Goal: Task Accomplishment & Management: Manage account settings

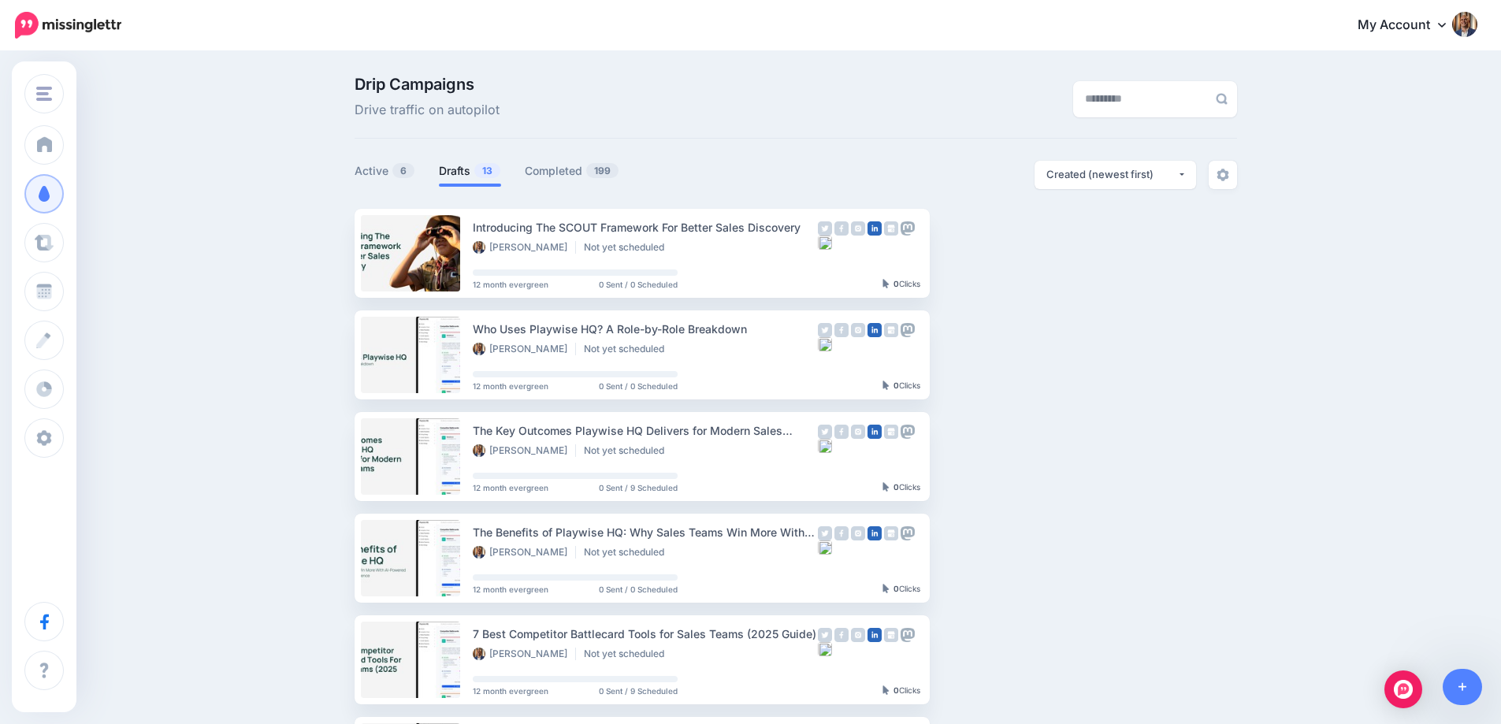
click at [470, 173] on link "Drafts 13" at bounding box center [470, 171] width 62 height 19
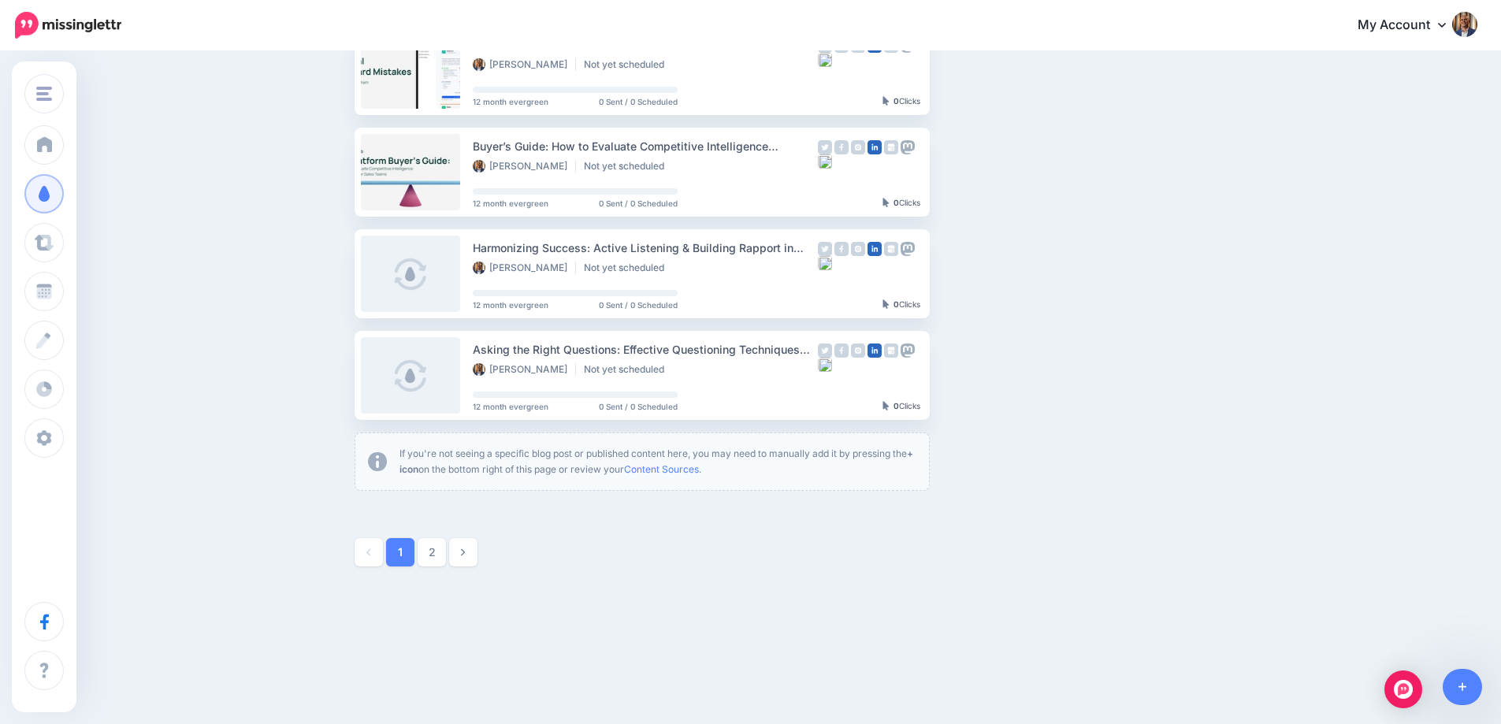
scroll to position [794, 0]
click at [1083, 270] on button "button" at bounding box center [1069, 273] width 28 height 28
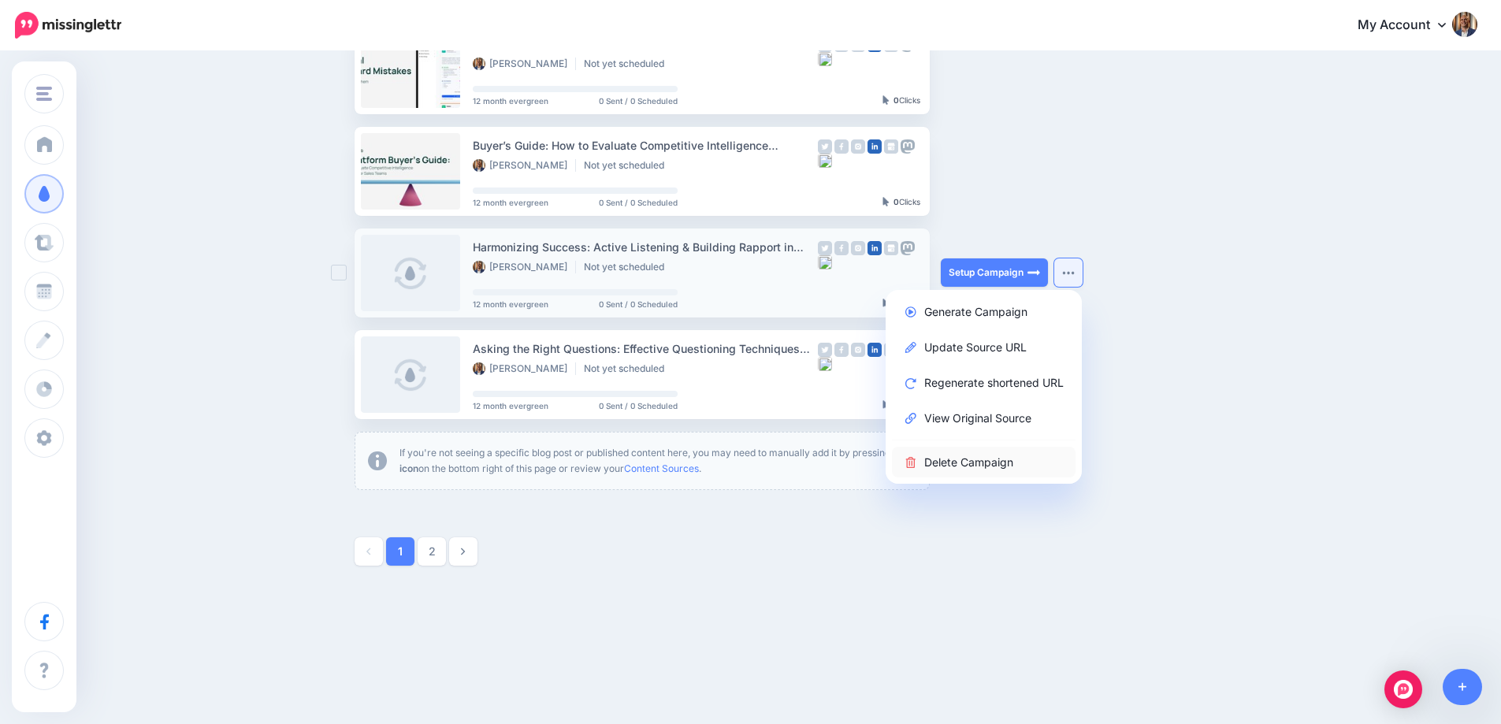
click at [1013, 459] on link "Delete Campaign" at bounding box center [984, 462] width 184 height 31
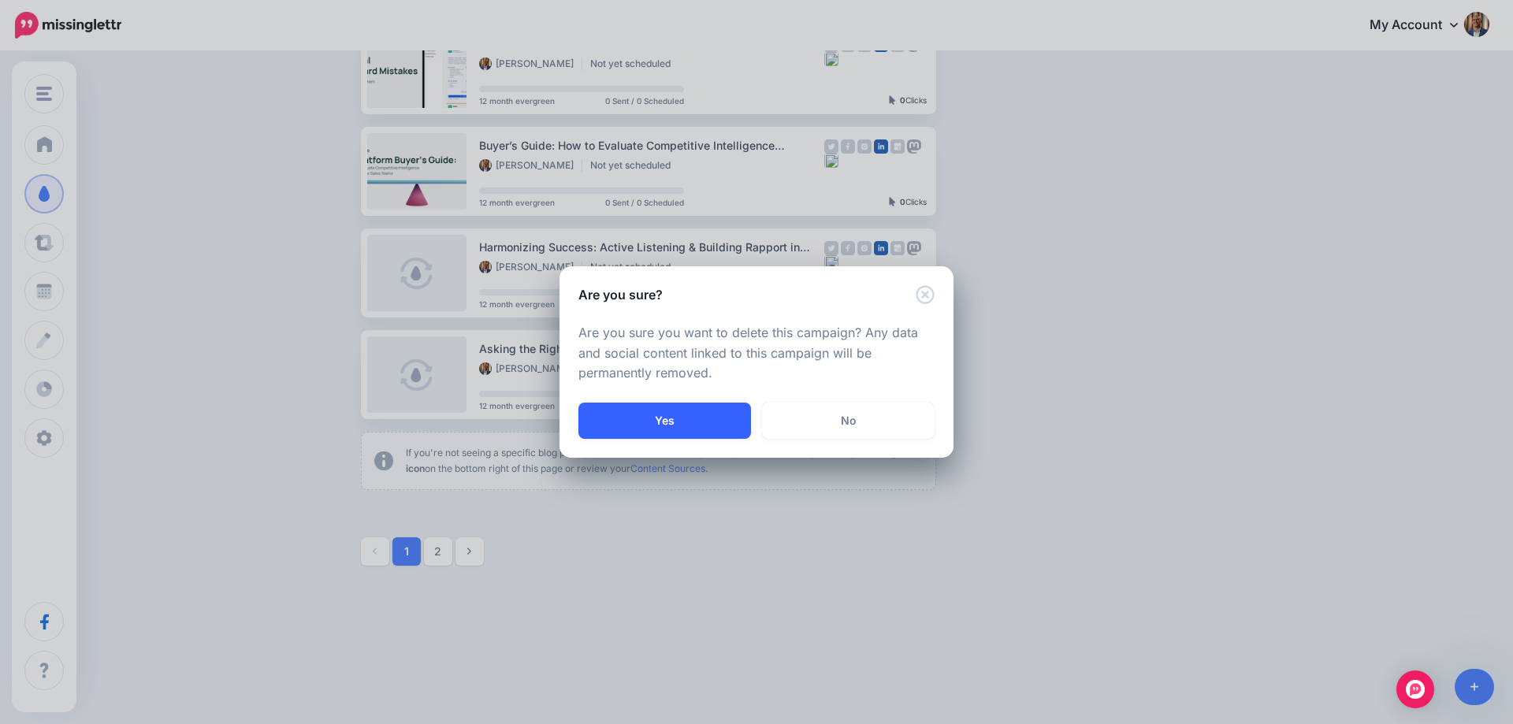
click at [686, 435] on button "Yes" at bounding box center [664, 421] width 173 height 36
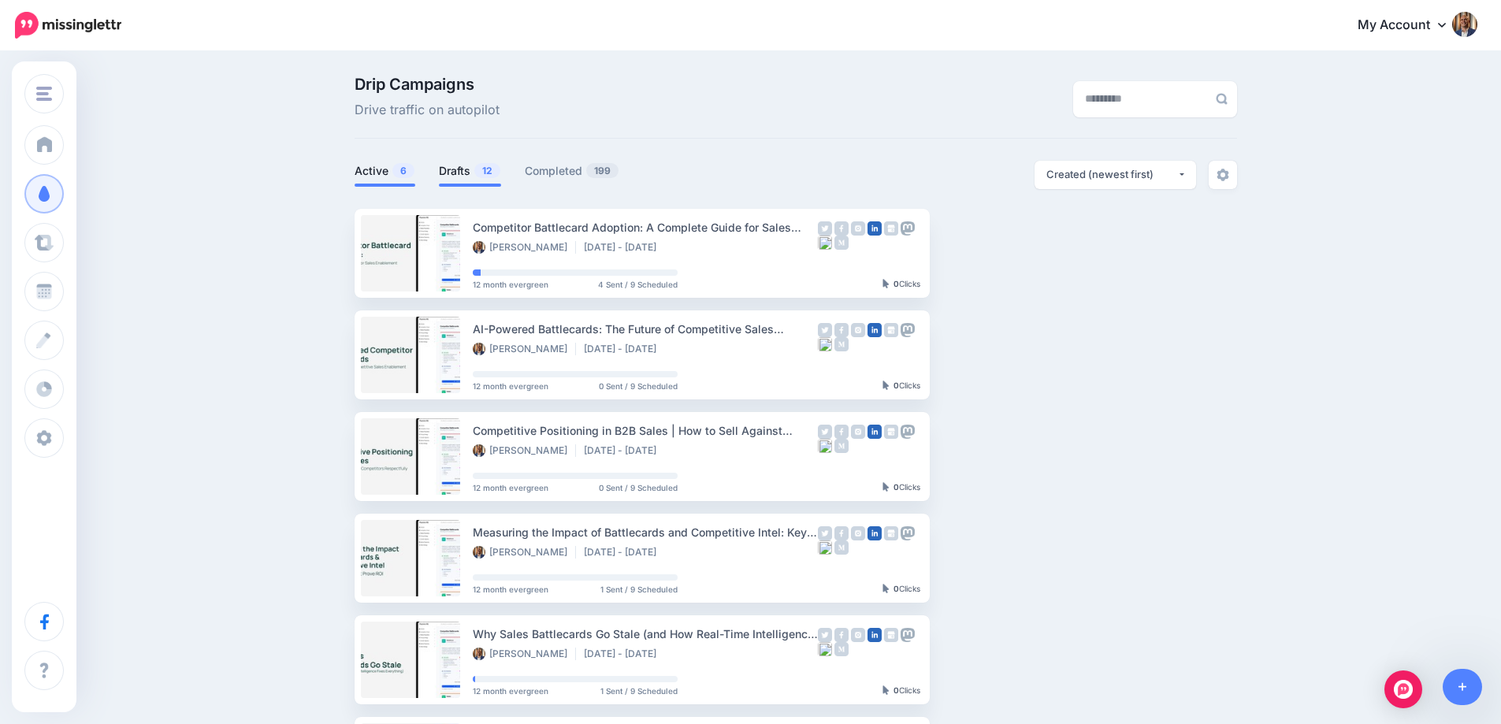
click at [456, 163] on link "Drafts 12" at bounding box center [470, 171] width 62 height 19
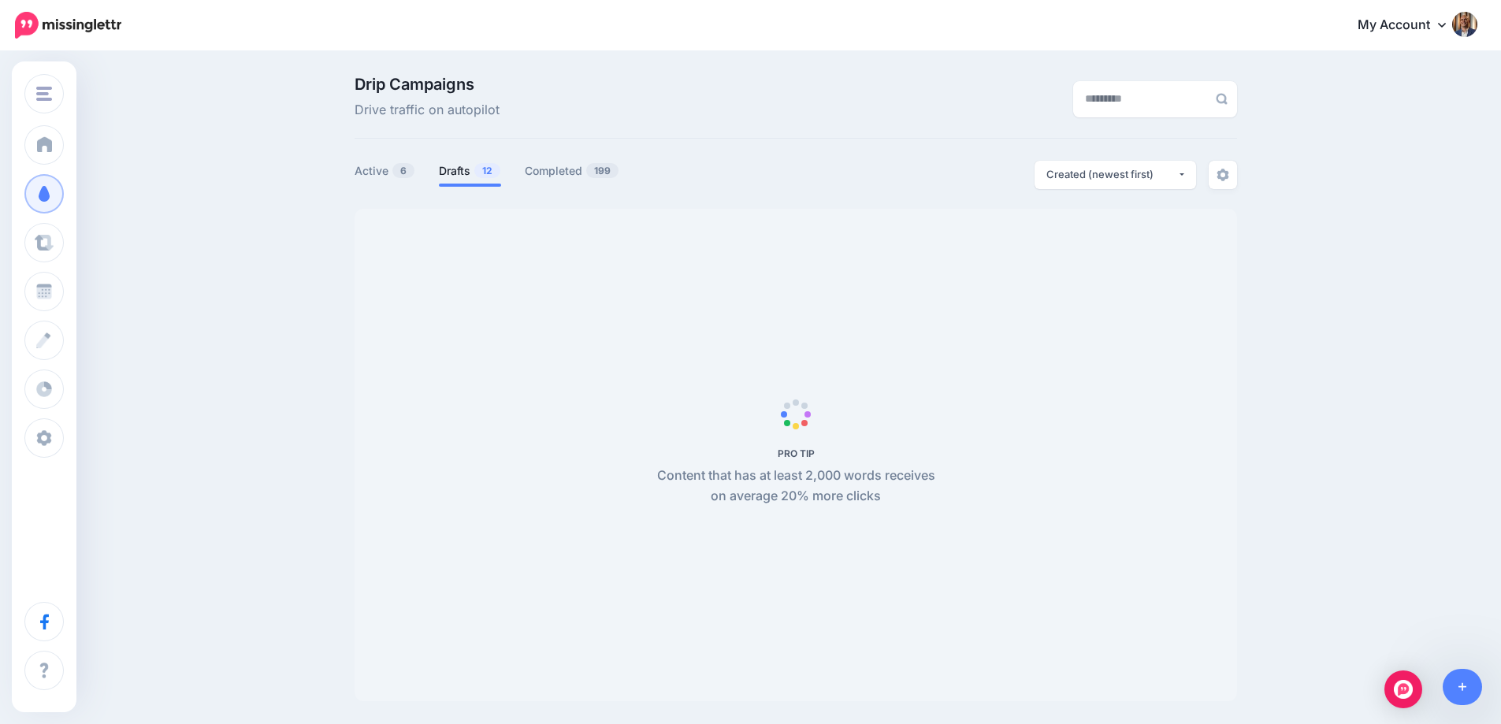
click at [848, 167] on div "**********" at bounding box center [1016, 175] width 441 height 28
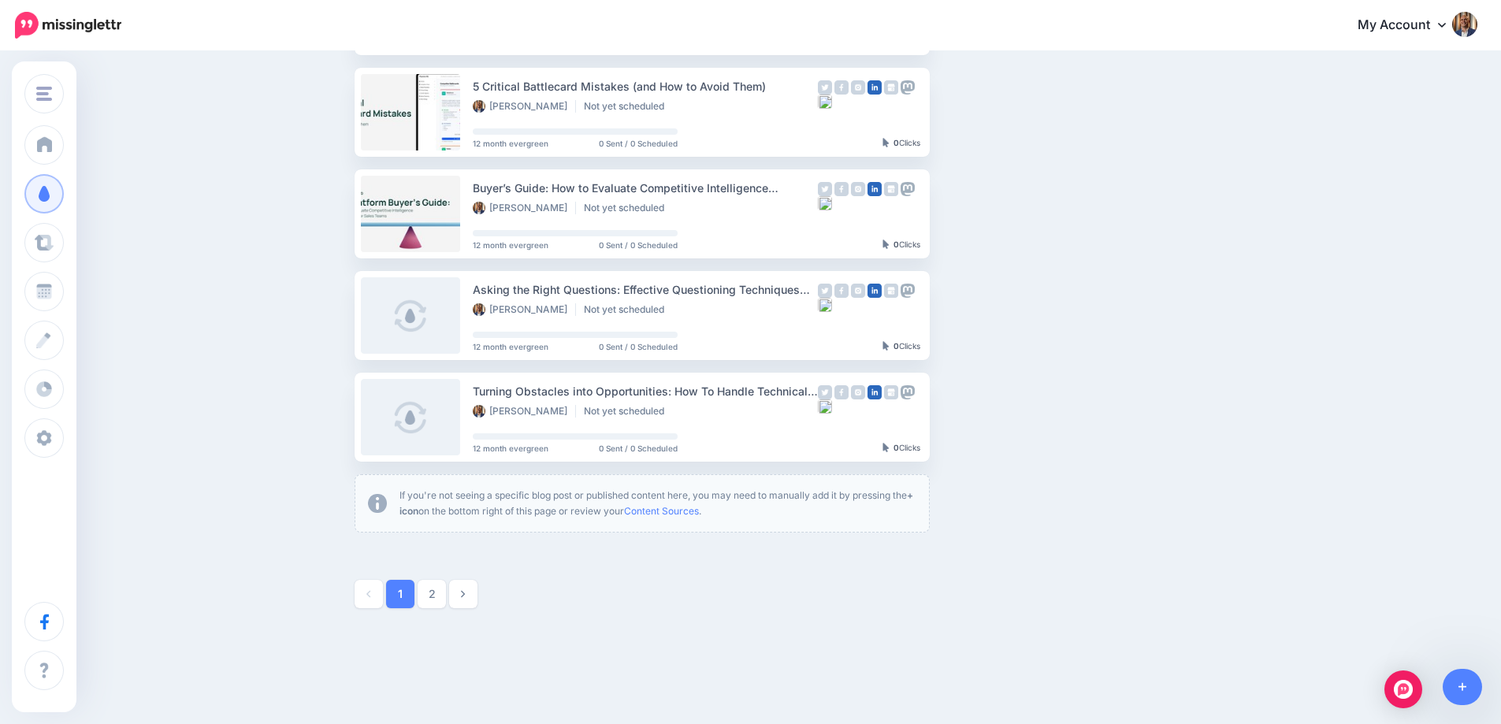
scroll to position [794, 0]
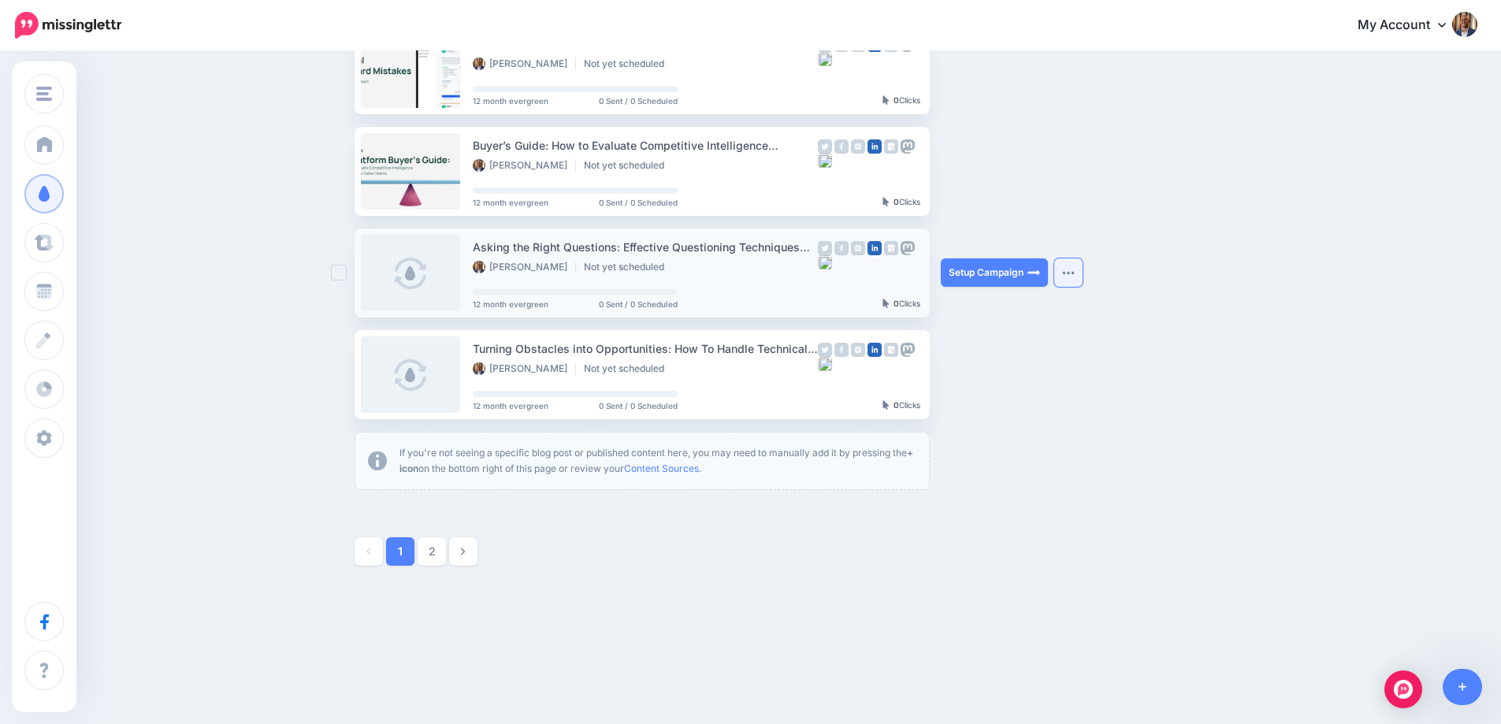
click at [1073, 278] on button "button" at bounding box center [1069, 273] width 28 height 28
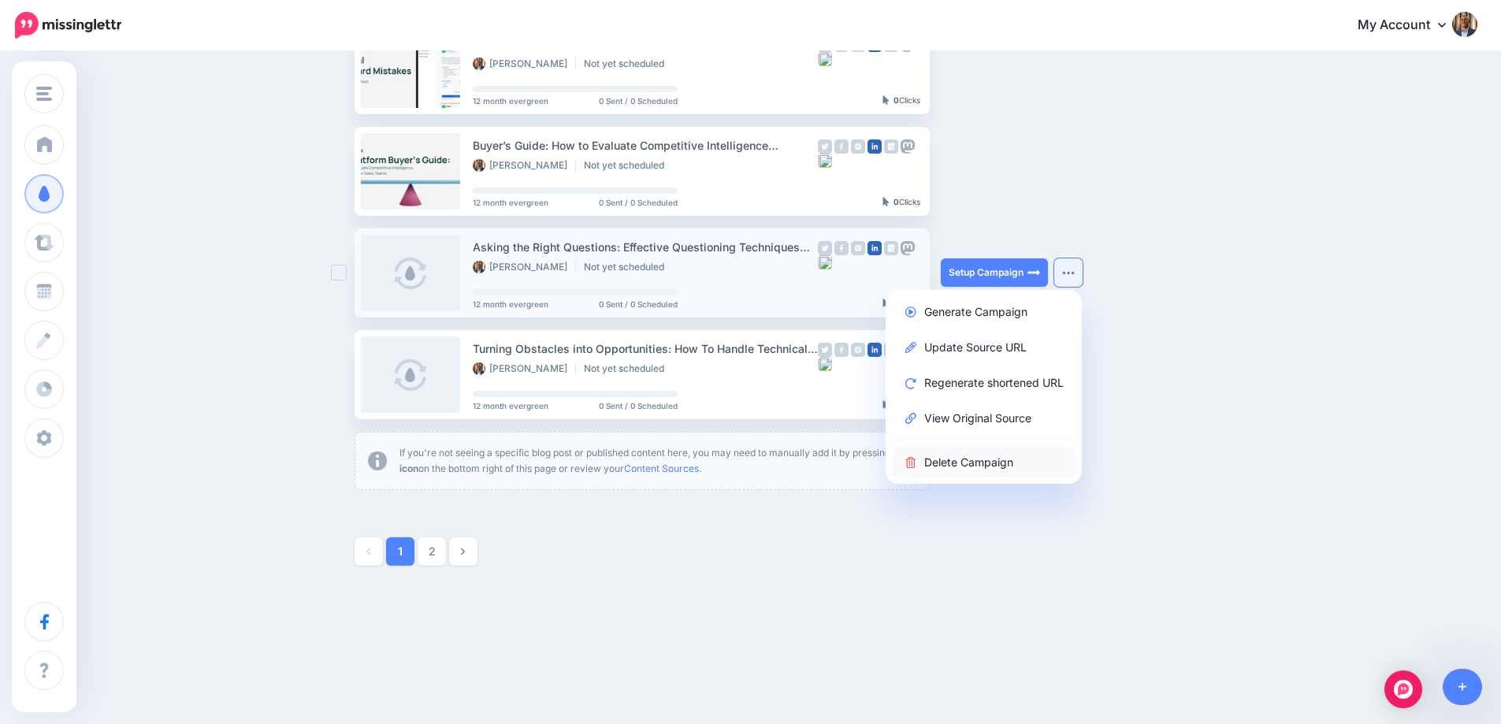
click at [1021, 455] on link "Delete Campaign" at bounding box center [984, 462] width 184 height 31
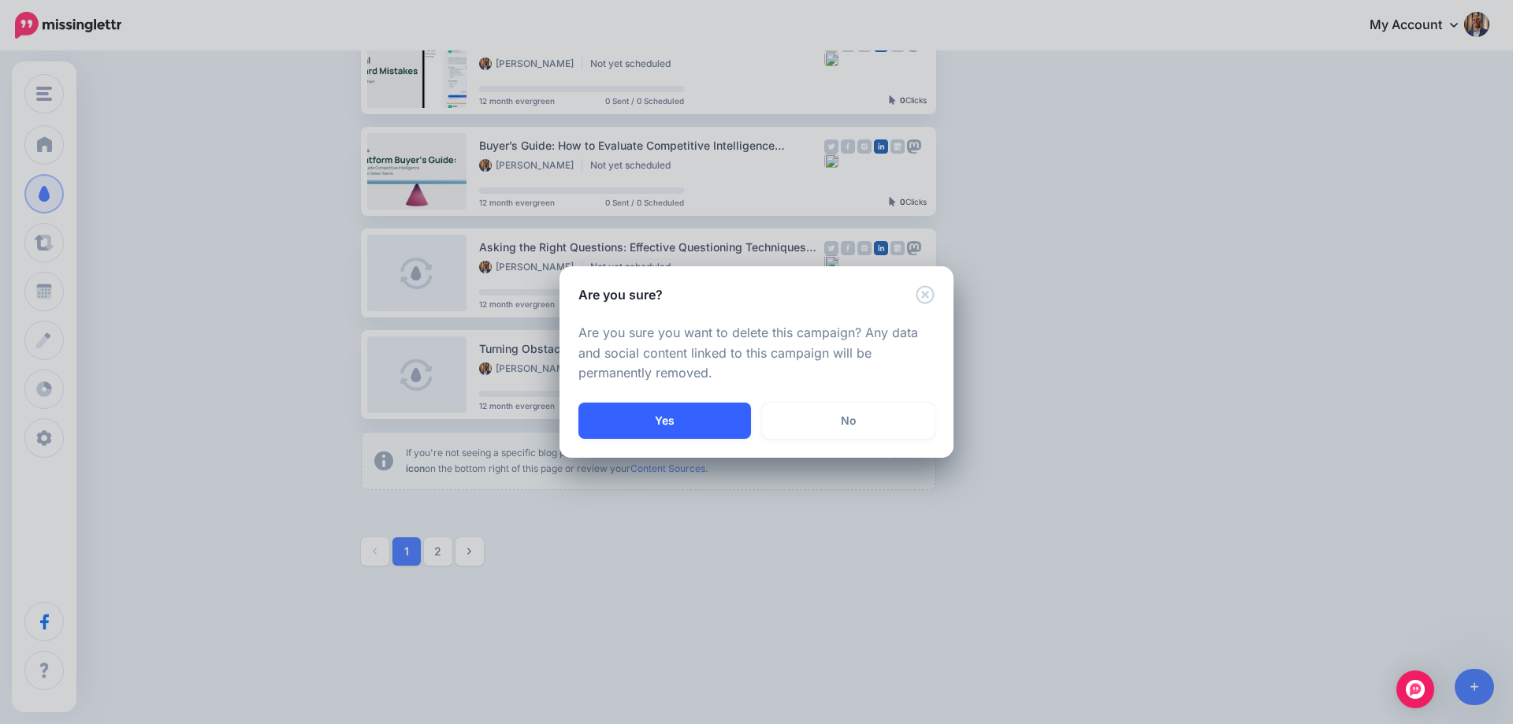
click at [683, 407] on button "Yes" at bounding box center [664, 421] width 173 height 36
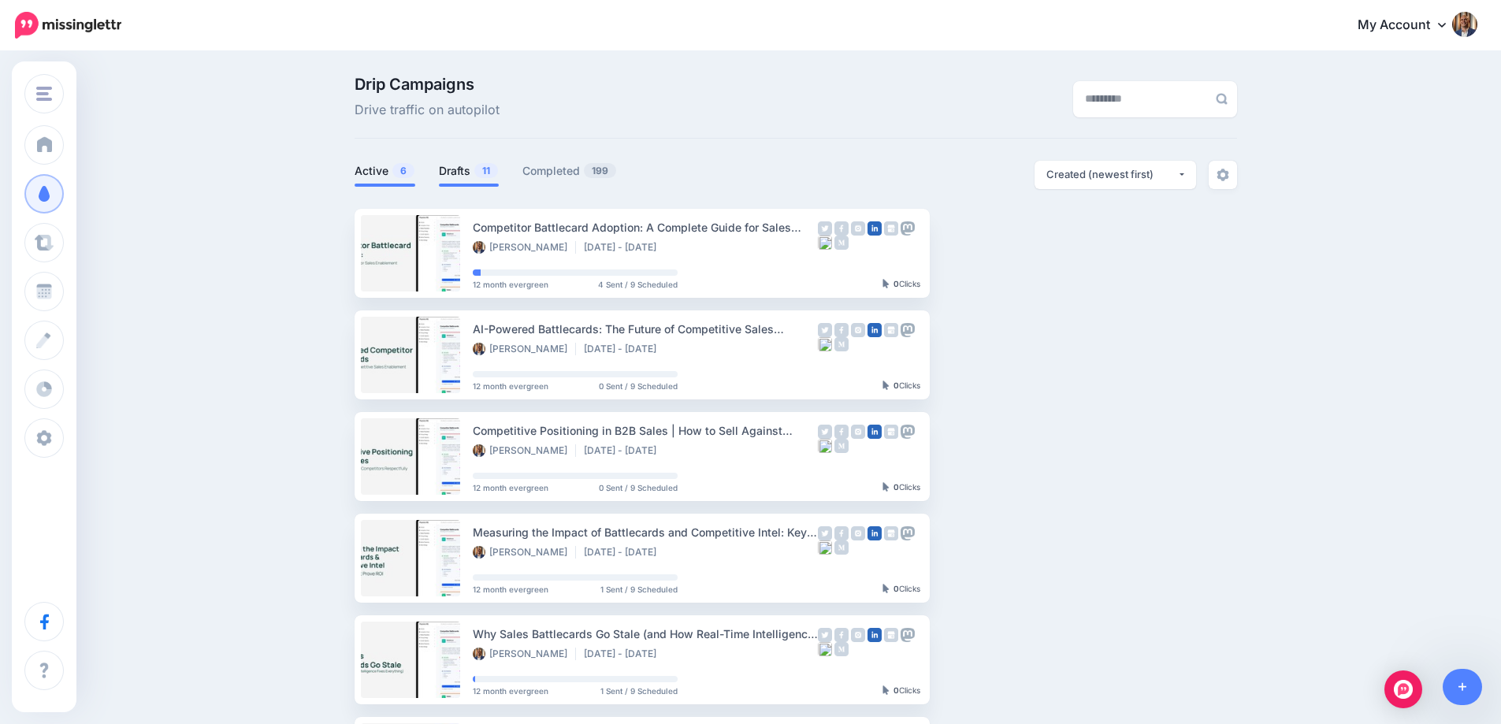
click at [454, 166] on link "Drafts 11" at bounding box center [469, 171] width 60 height 19
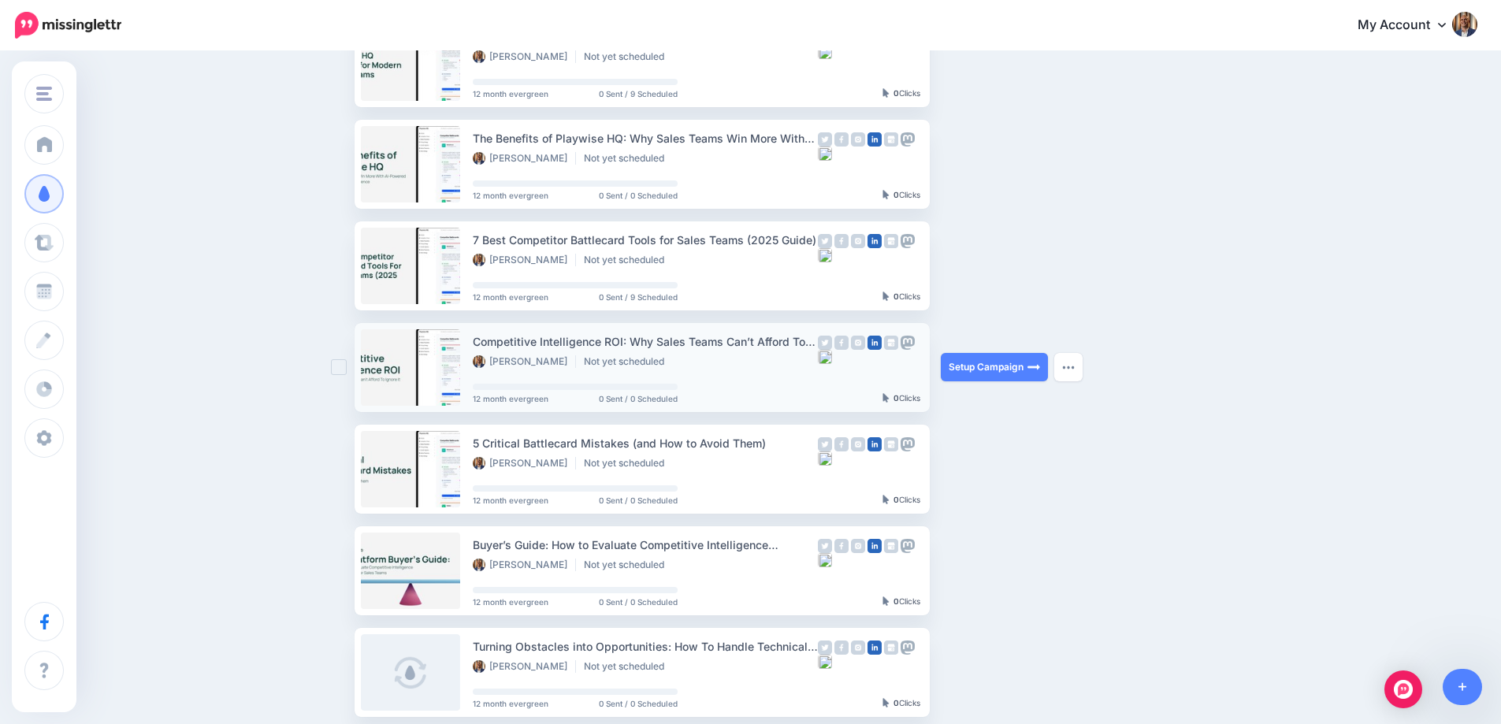
scroll to position [788, 0]
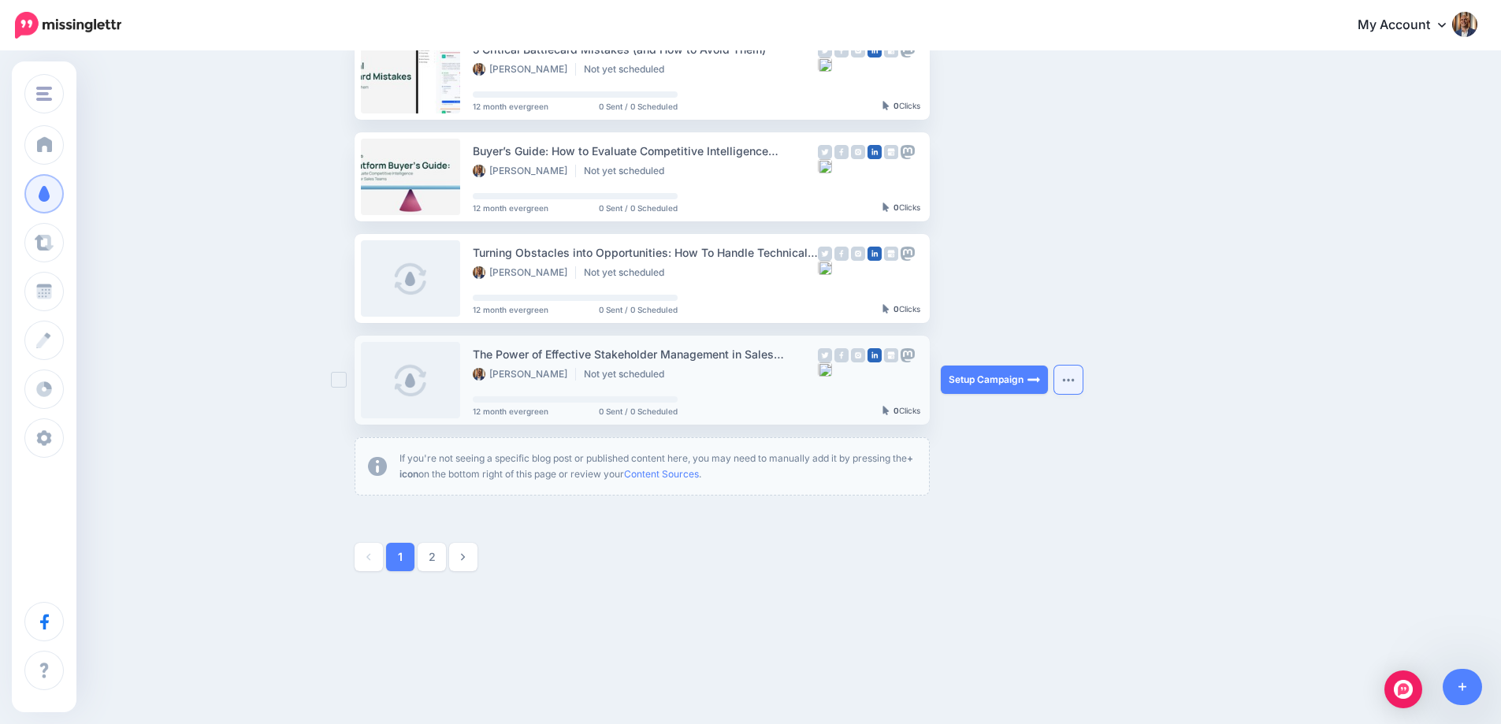
click at [1074, 378] on img "button" at bounding box center [1068, 380] width 13 height 5
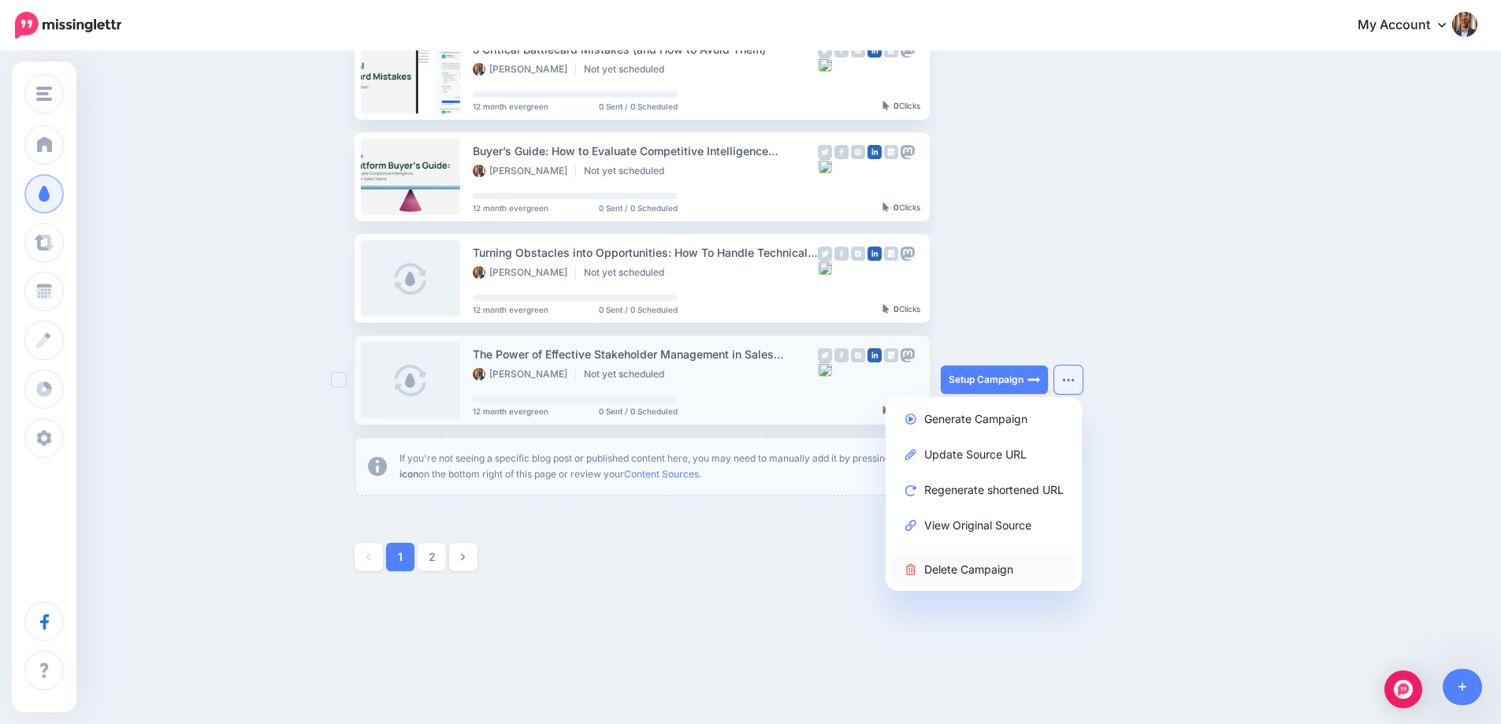
click at [1025, 568] on link "Delete Campaign" at bounding box center [984, 569] width 184 height 31
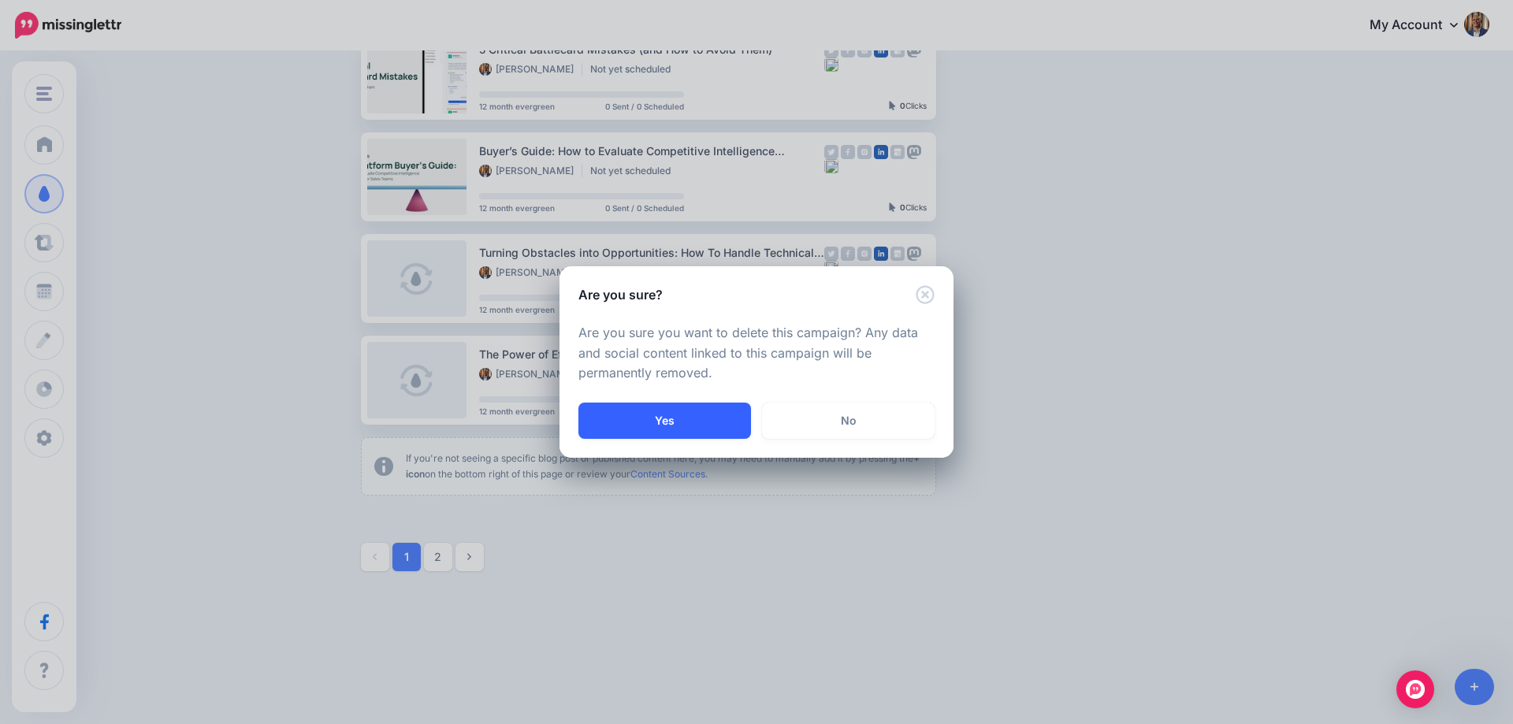
click at [686, 418] on button "Yes" at bounding box center [664, 421] width 173 height 36
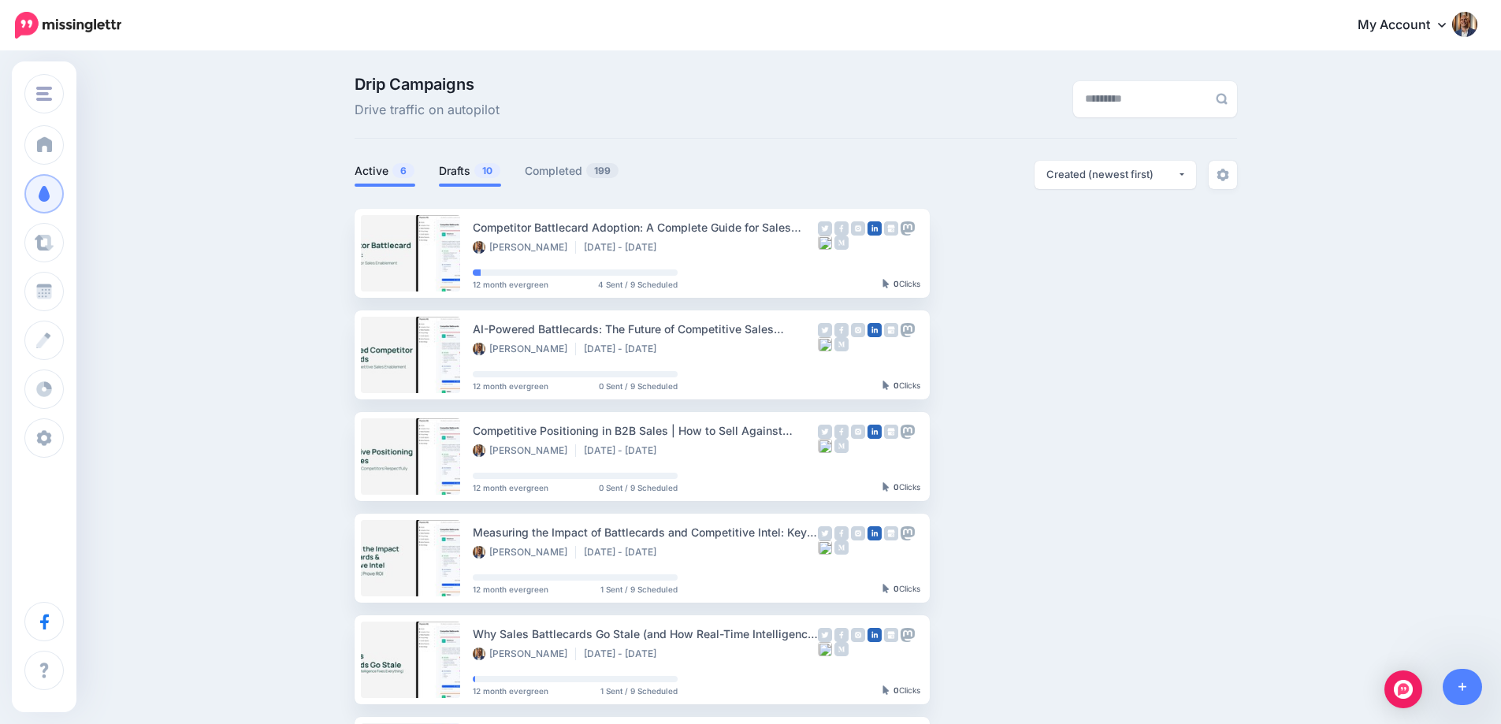
click at [456, 166] on link "Drafts 10" at bounding box center [470, 171] width 62 height 19
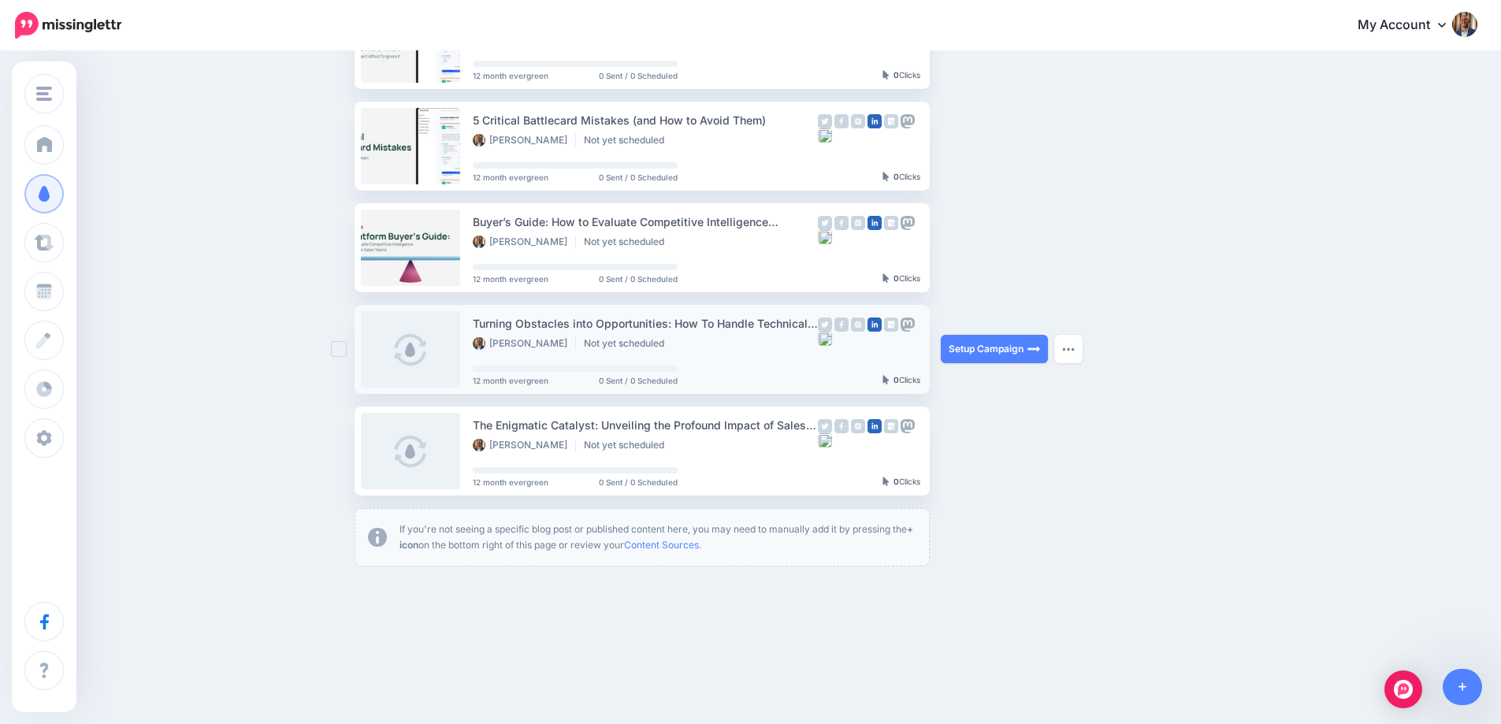
scroll to position [718, 0]
click at [1077, 352] on button "button" at bounding box center [1069, 348] width 28 height 28
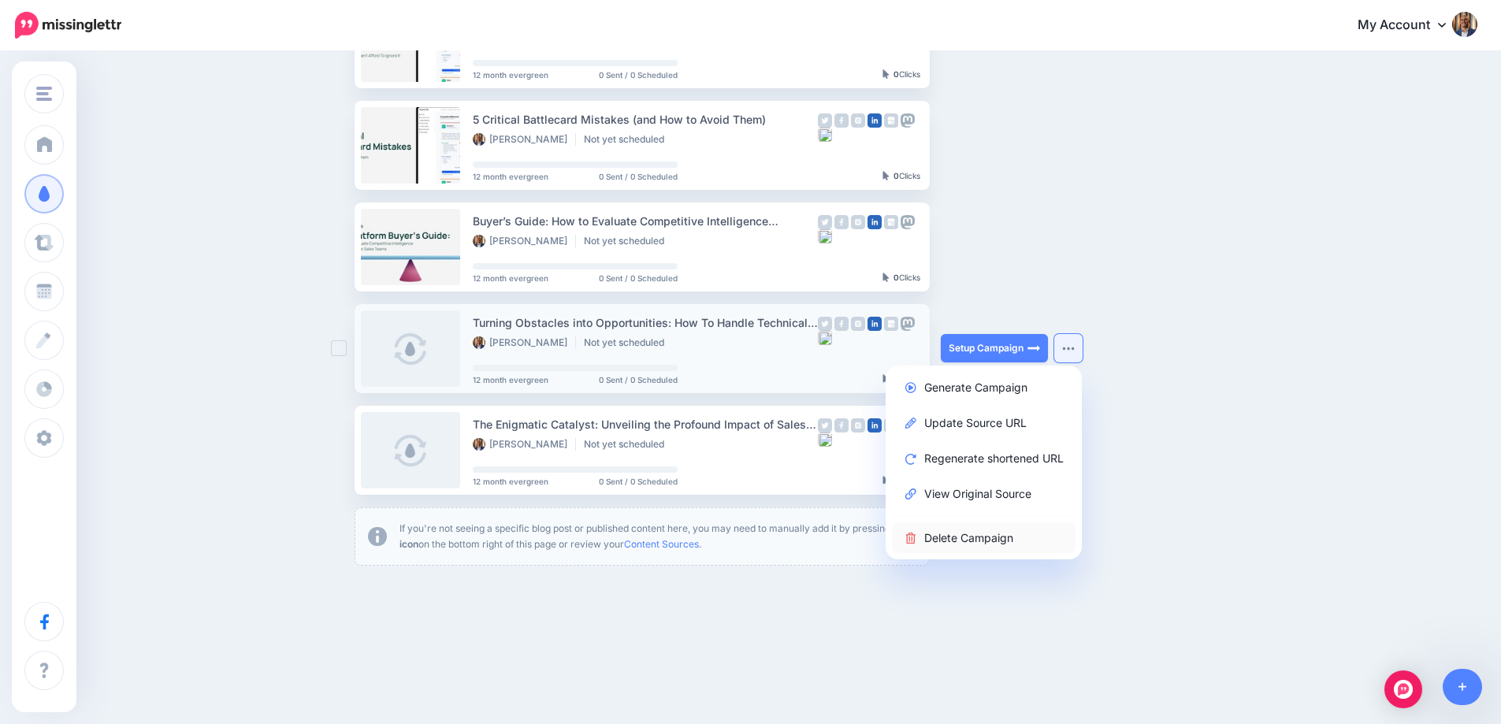
click at [1045, 524] on link "Delete Campaign" at bounding box center [984, 538] width 184 height 31
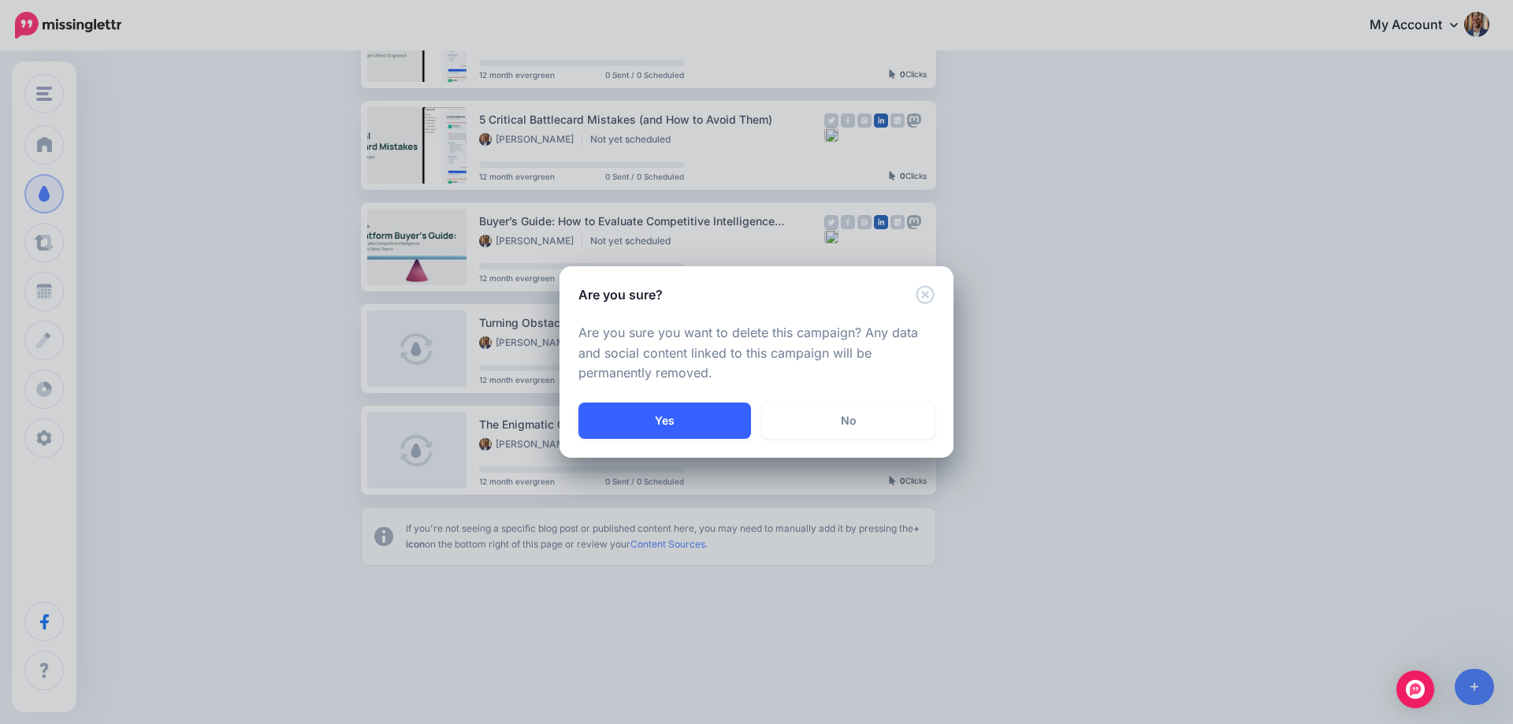
click at [701, 414] on button "Yes" at bounding box center [664, 421] width 173 height 36
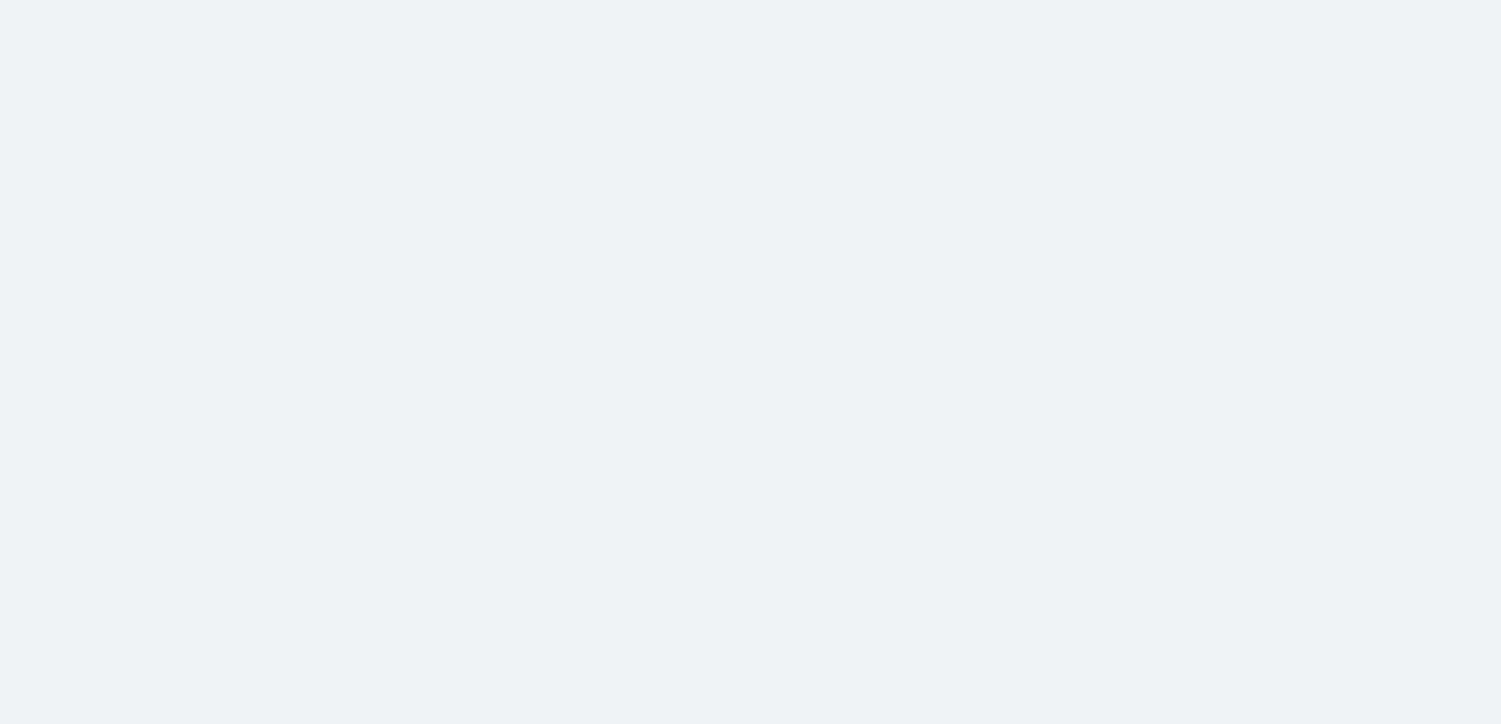
scroll to position [136, 0]
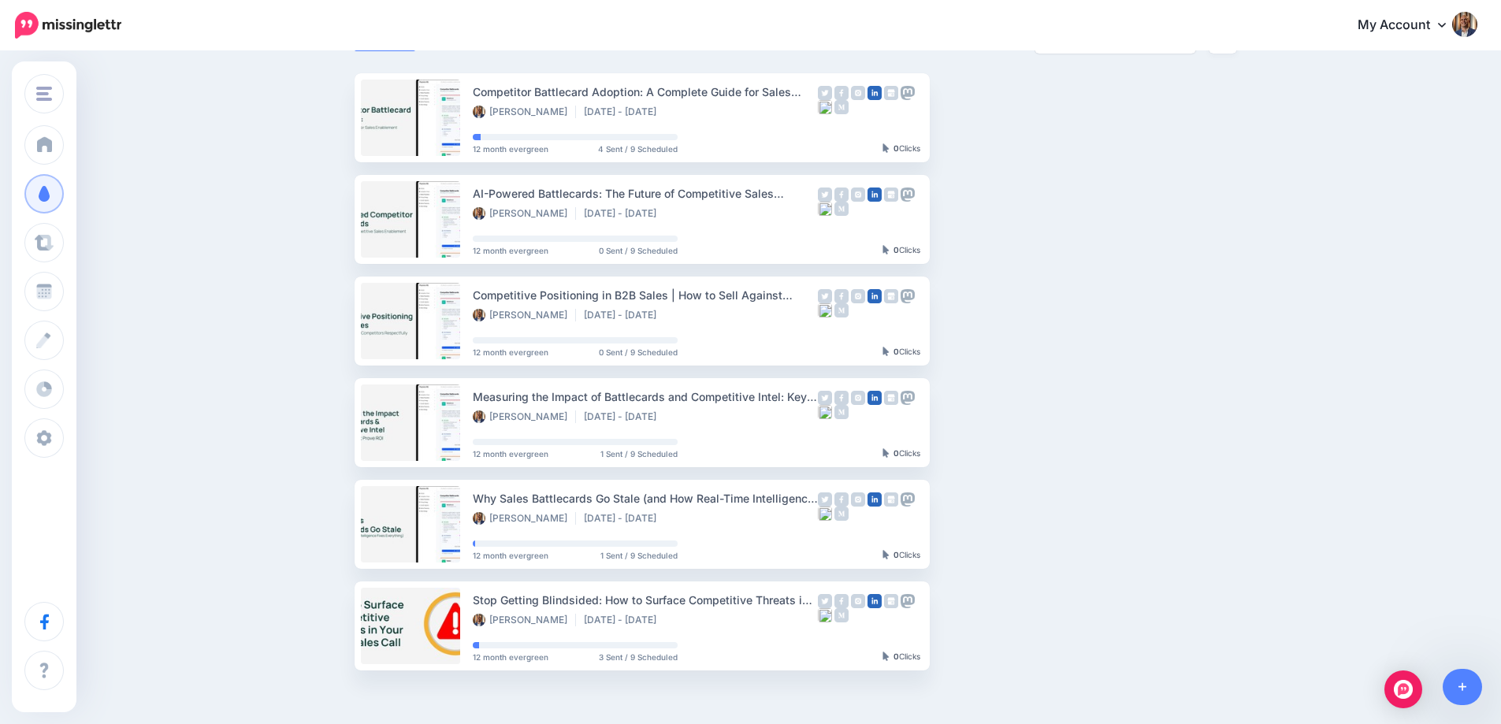
click at [1334, 143] on div "Drip Campaigns Drive traffic on autopilot Active 6 9 199" at bounding box center [750, 311] width 1501 height 789
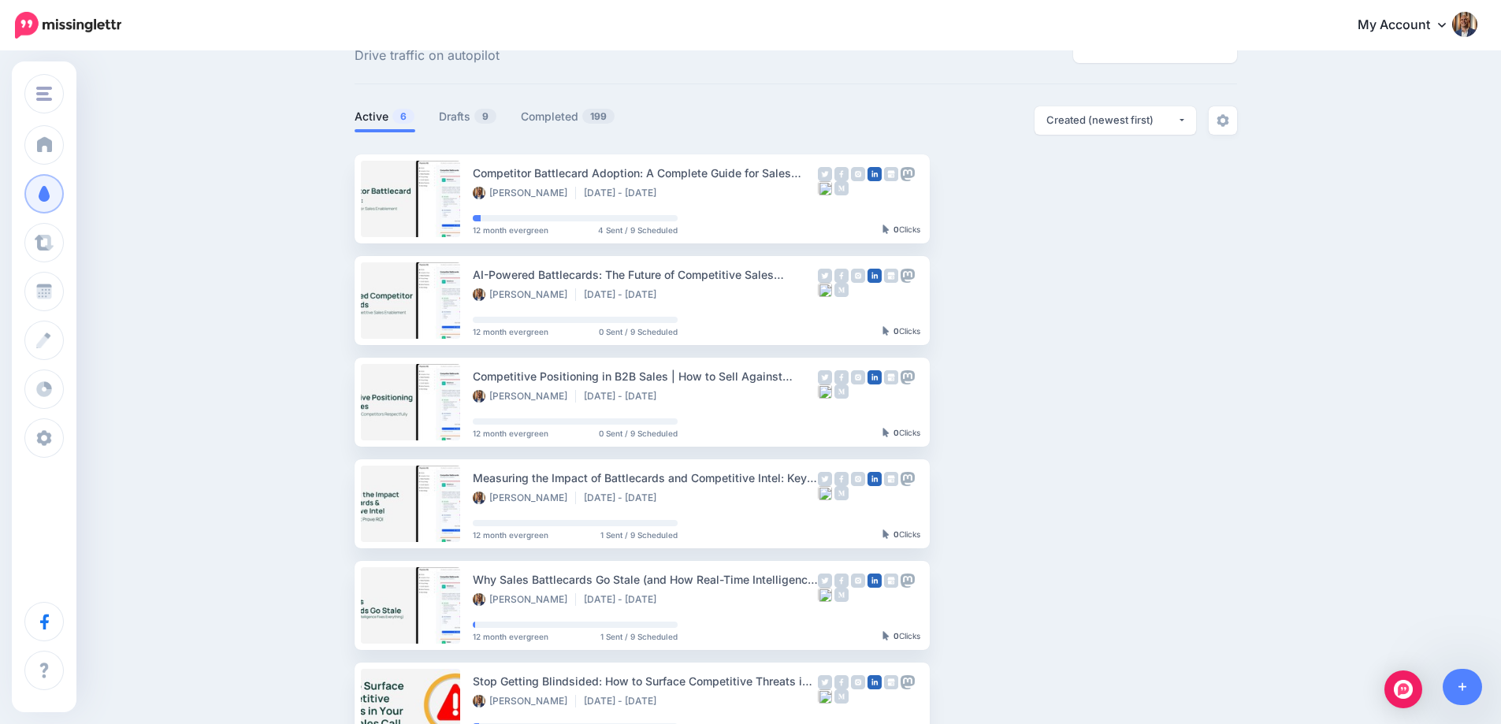
scroll to position [0, 0]
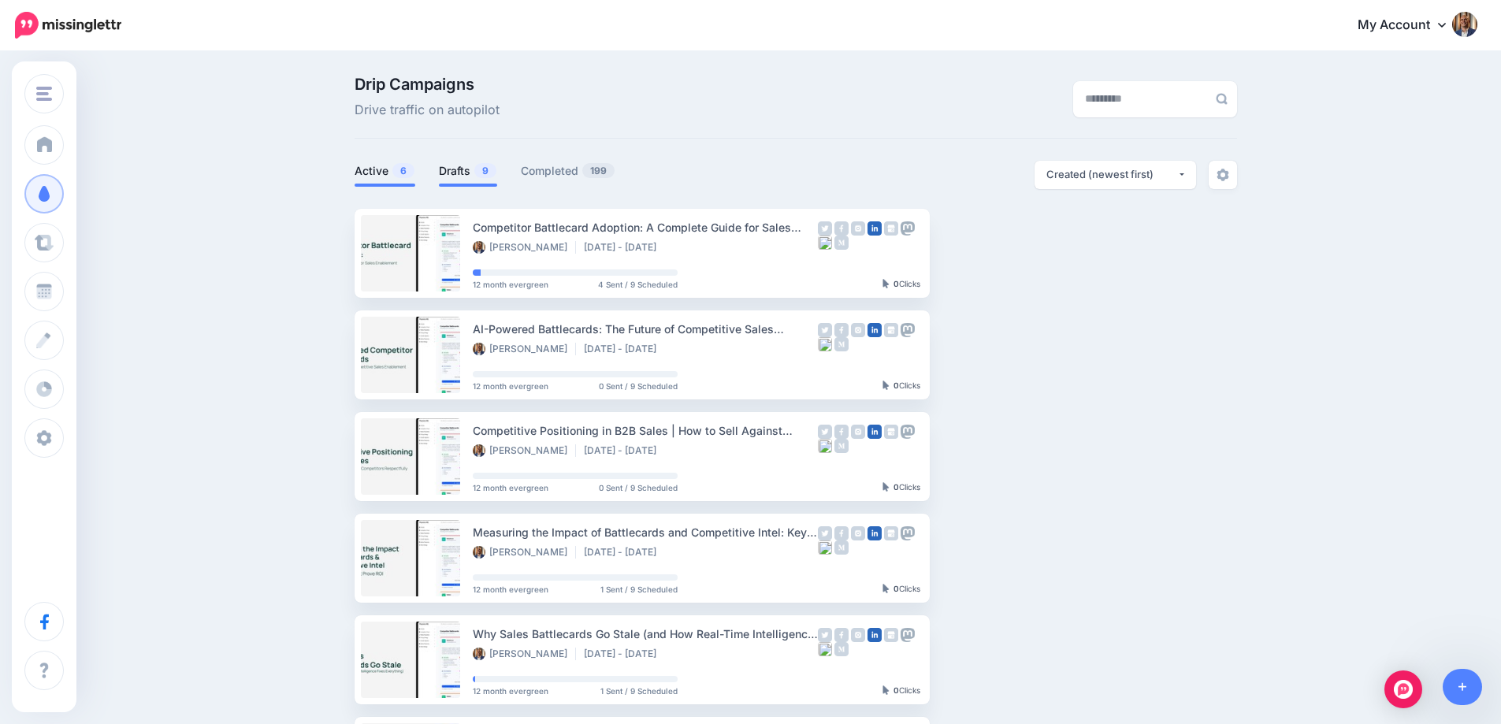
click at [448, 161] on li "Drafts 9" at bounding box center [468, 174] width 58 height 26
click at [472, 164] on link "Drafts 9" at bounding box center [468, 171] width 58 height 19
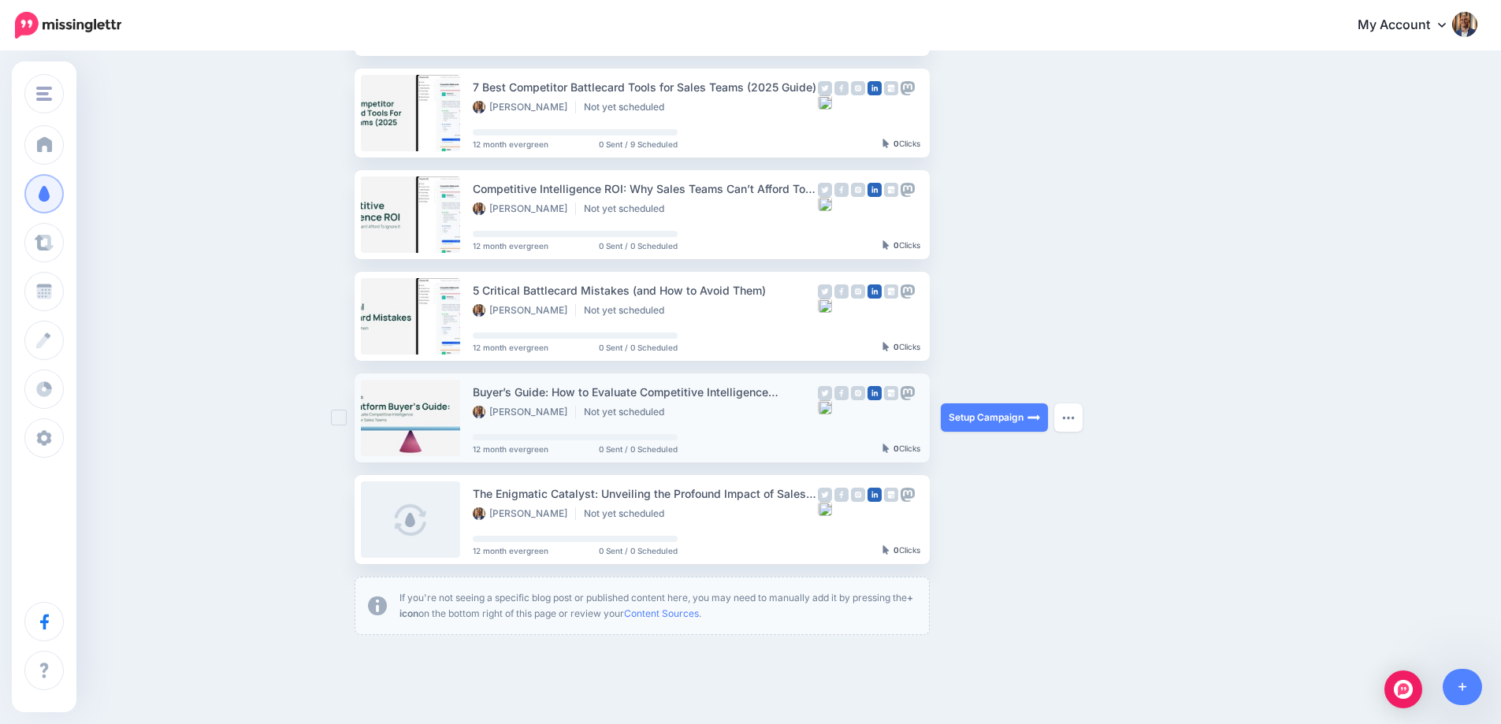
scroll to position [616, 0]
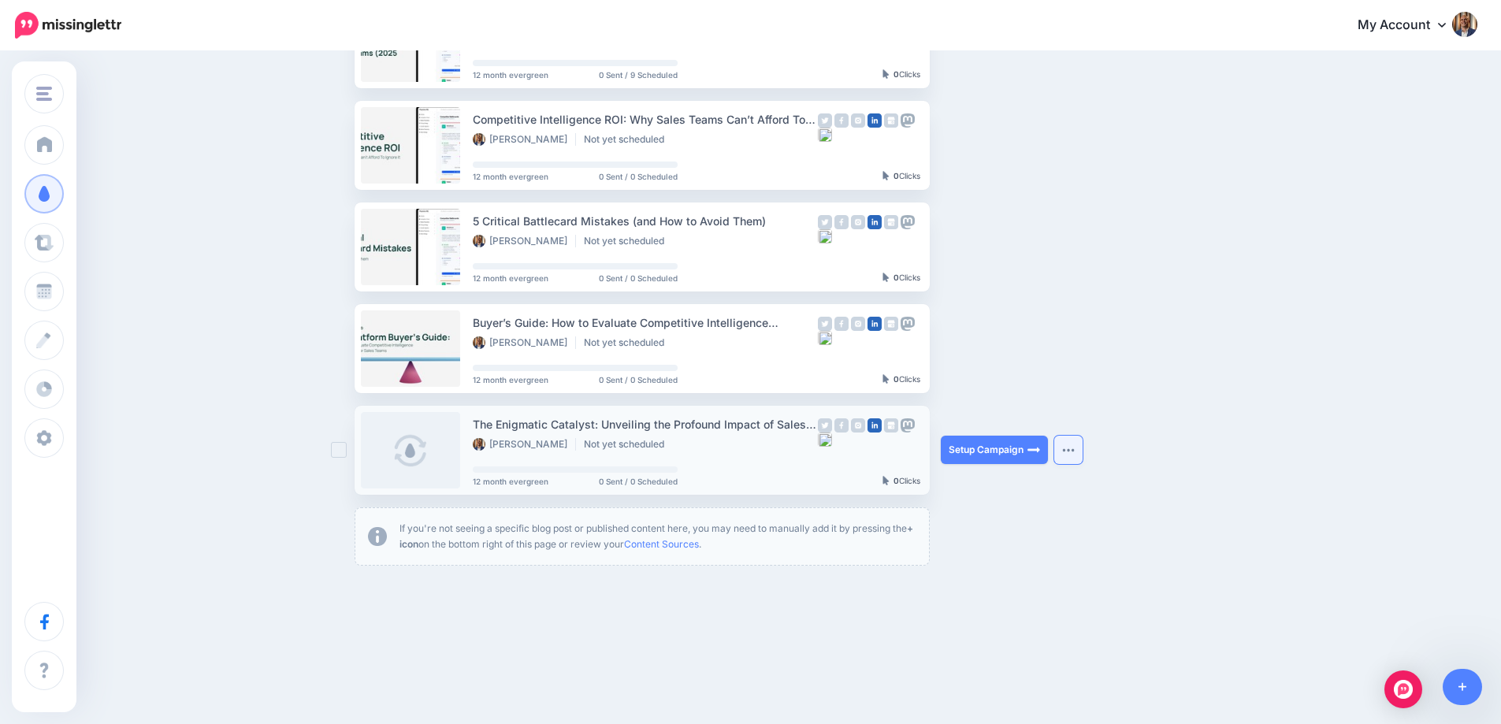
click at [1083, 449] on button "button" at bounding box center [1069, 450] width 28 height 28
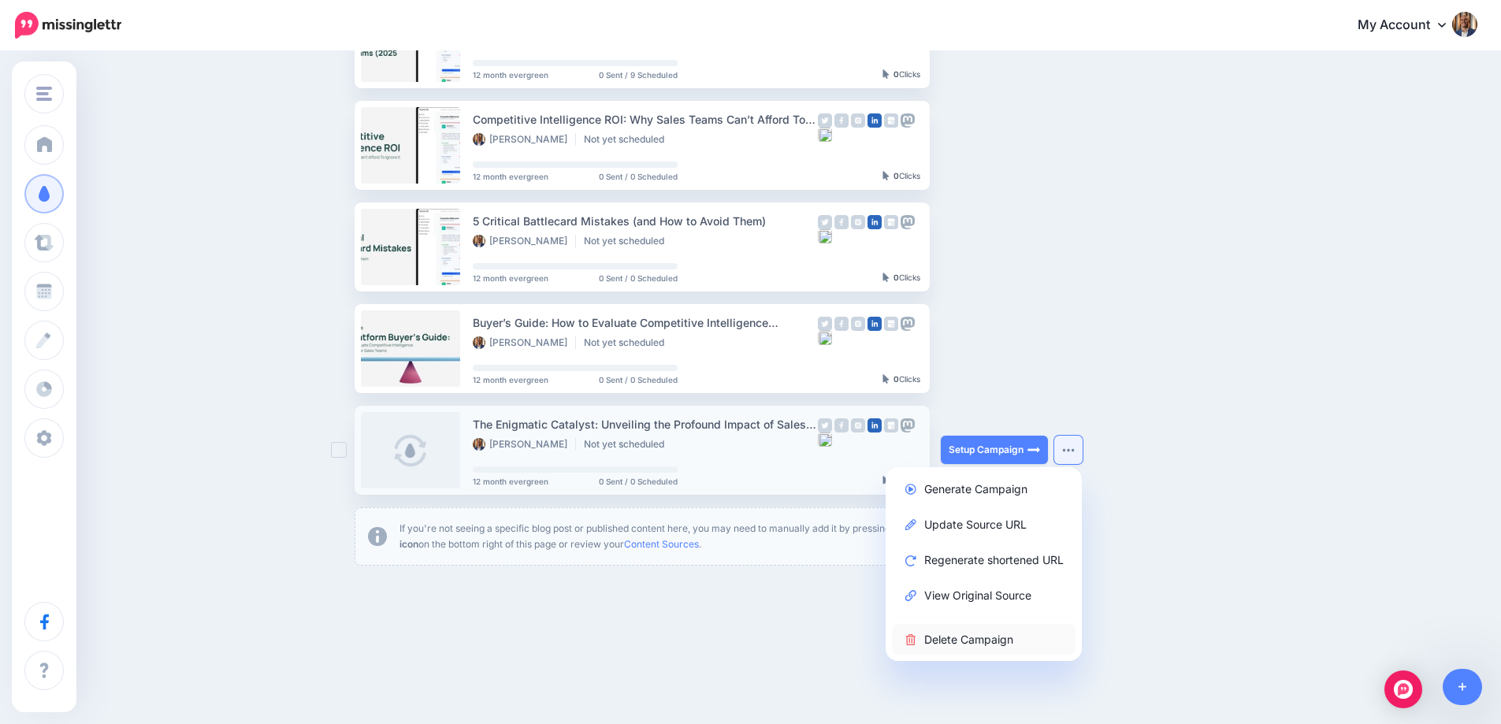
click at [1002, 630] on link "Delete Campaign" at bounding box center [984, 639] width 184 height 31
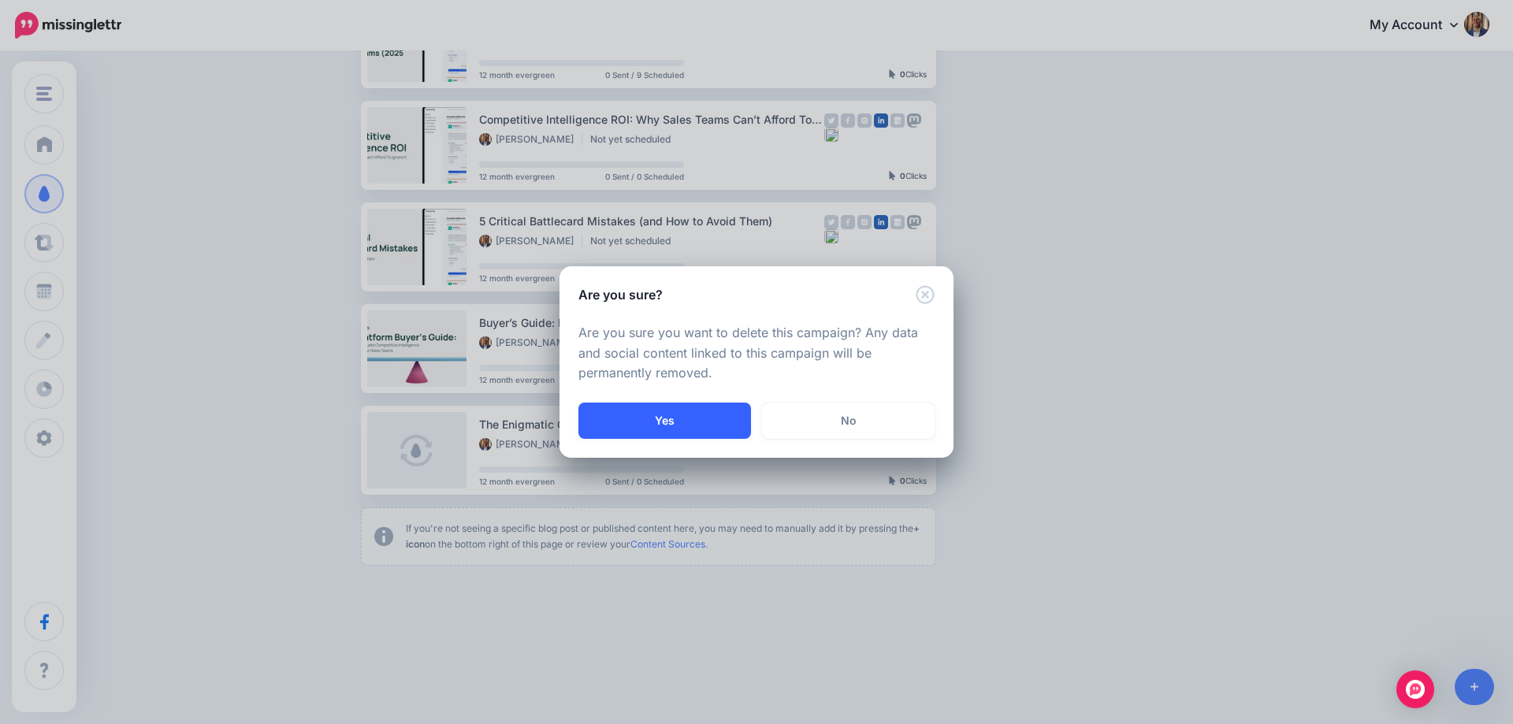
click at [642, 409] on button "Yes" at bounding box center [664, 421] width 173 height 36
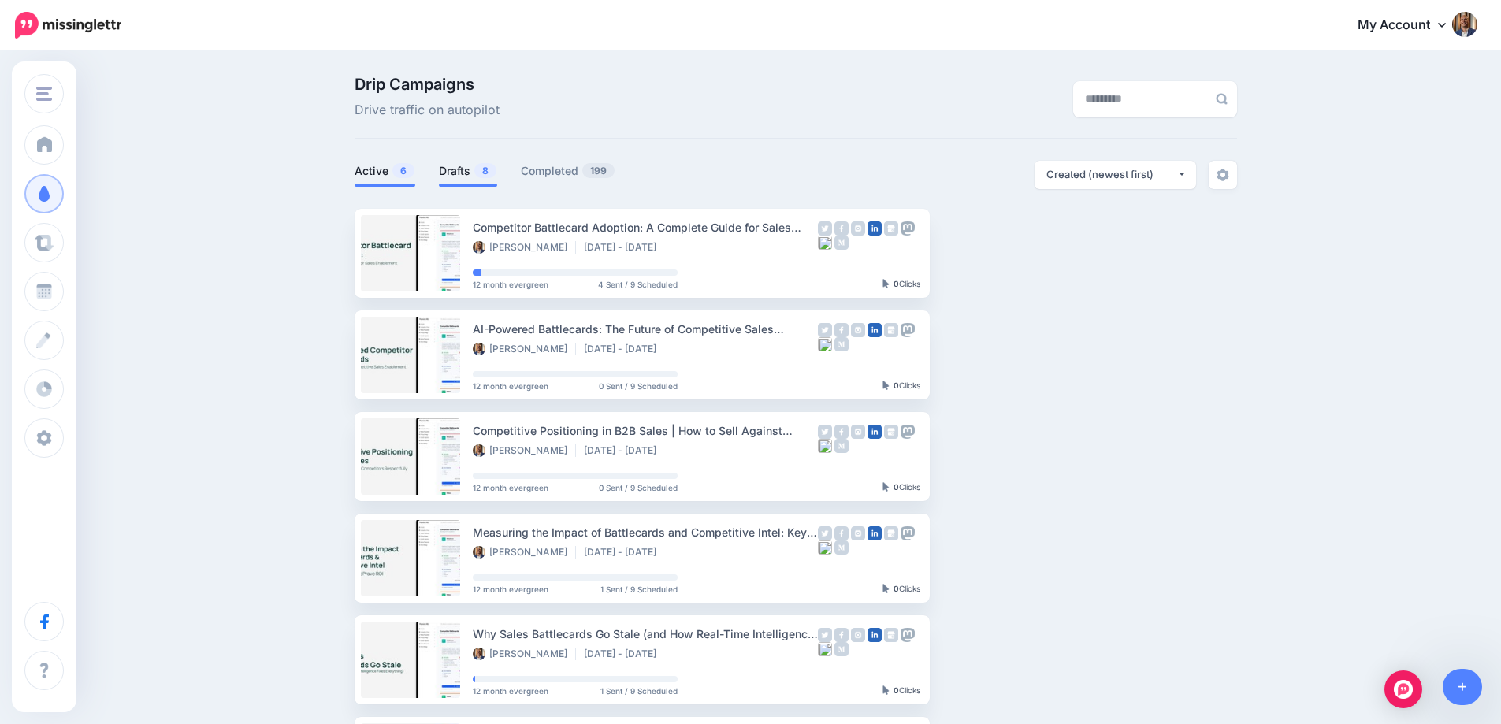
click at [459, 164] on link "Drafts 8" at bounding box center [468, 171] width 58 height 19
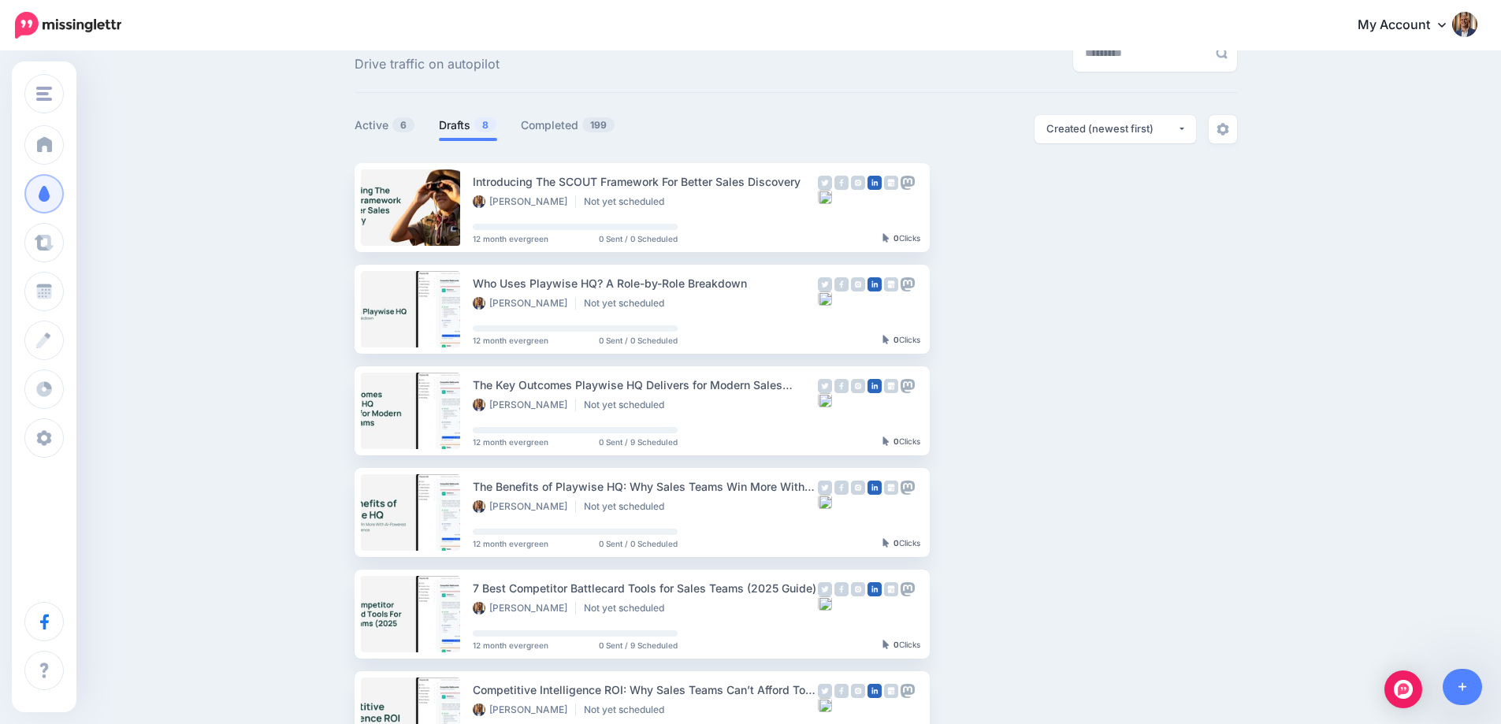
scroll to position [42, 0]
